Goal: Check status

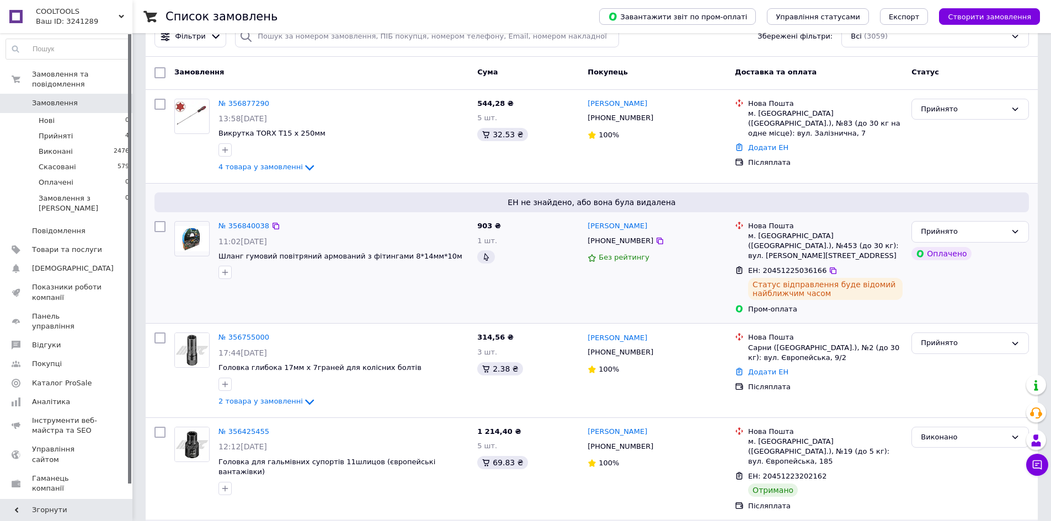
scroll to position [55, 0]
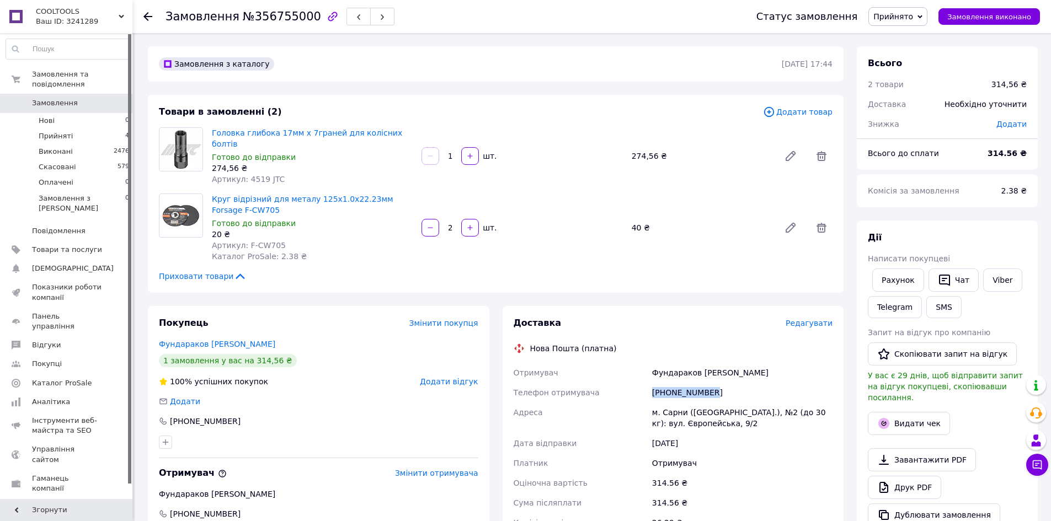
drag, startPoint x: 716, startPoint y: 381, endPoint x: 640, endPoint y: 386, distance: 75.8
click at [637, 386] on div "Отримувач Фундараков Валєрій Телефон отримувача +380672242517 Адреса м. Сарни (…" at bounding box center [673, 458] width 324 height 190
copy div "Телефон отримувача +380672242517"
drag, startPoint x: 695, startPoint y: 359, endPoint x: 650, endPoint y: 362, distance: 44.8
click at [650, 363] on div "Фундараков Валєрій" at bounding box center [742, 373] width 185 height 20
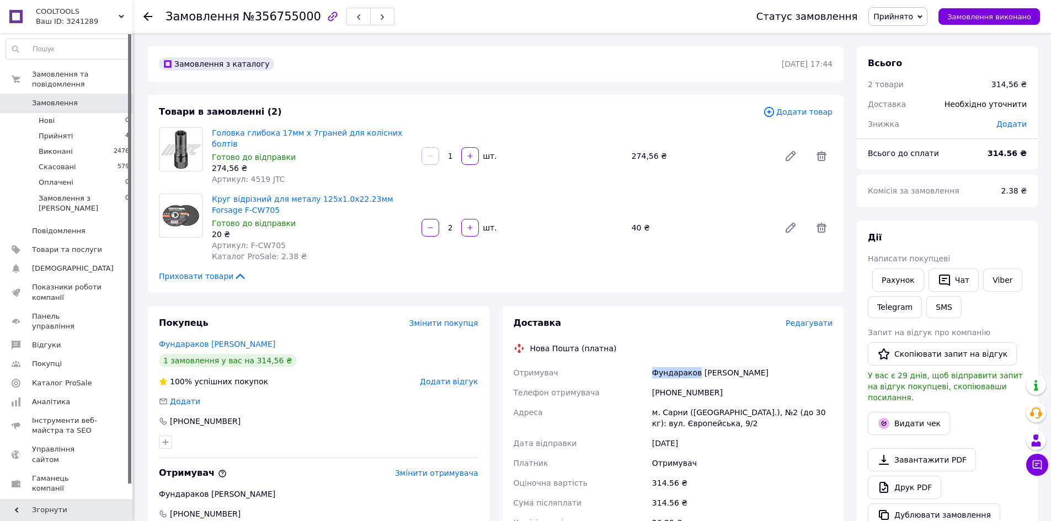
copy div "Фундараков"
drag, startPoint x: 730, startPoint y: 361, endPoint x: 699, endPoint y: 363, distance: 31.5
click at [699, 363] on div "Фундараков Валєрій" at bounding box center [742, 373] width 185 height 20
copy div "Валєрій"
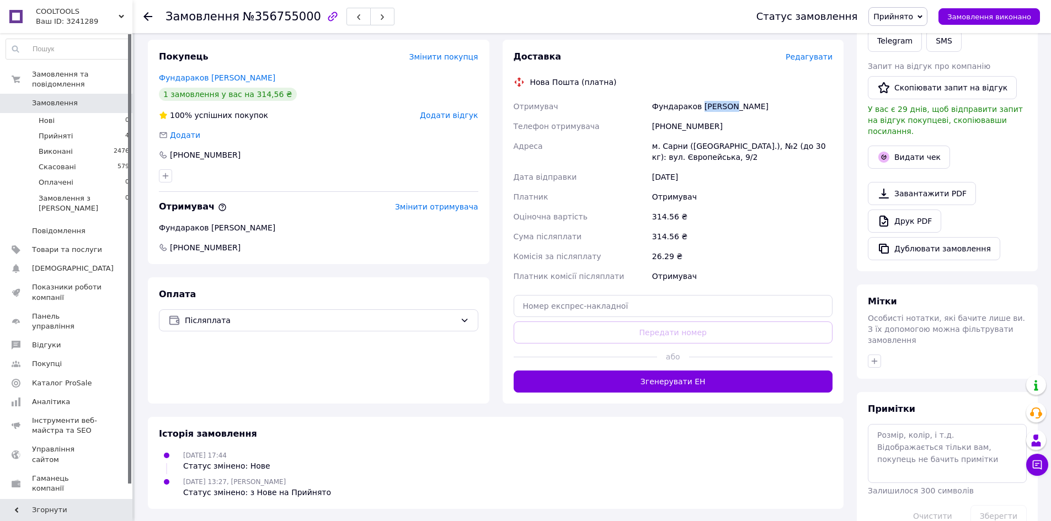
scroll to position [275, 0]
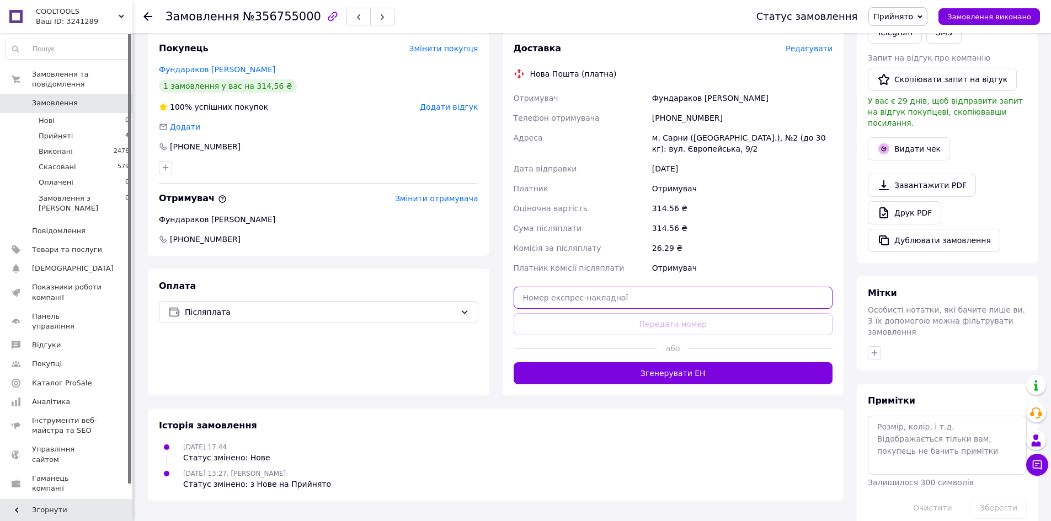
drag, startPoint x: 620, startPoint y: 285, endPoint x: 632, endPoint y: 286, distance: 12.2
click at [620, 287] on input "text" at bounding box center [673, 298] width 319 height 22
paste input "20451225343368"
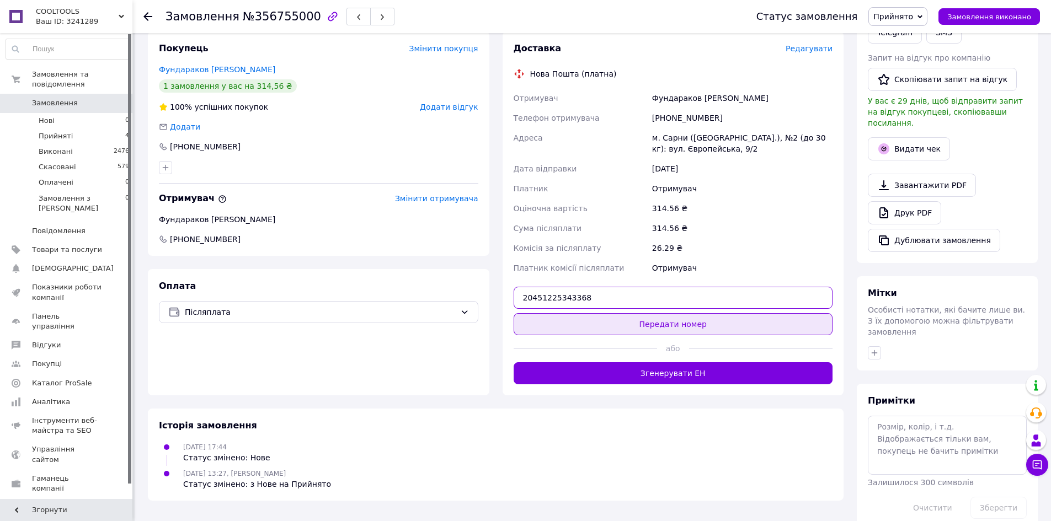
type input "20451225343368"
click at [673, 316] on button "Передати номер" at bounding box center [673, 324] width 319 height 22
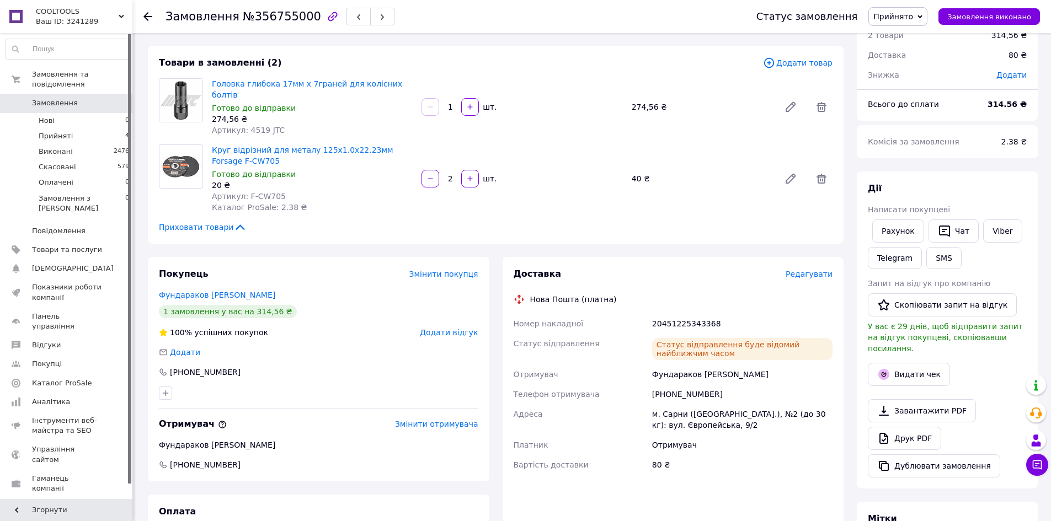
scroll to position [0, 0]
